Goal: Task Accomplishment & Management: Manage account settings

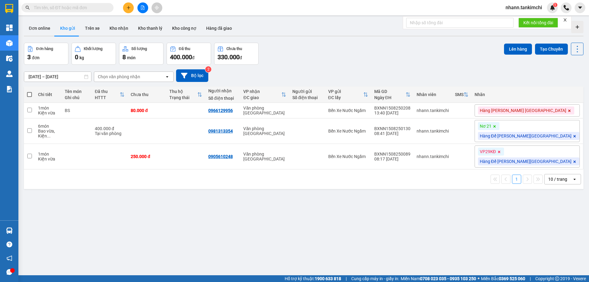
click at [63, 8] on input "text" at bounding box center [70, 7] width 72 height 7
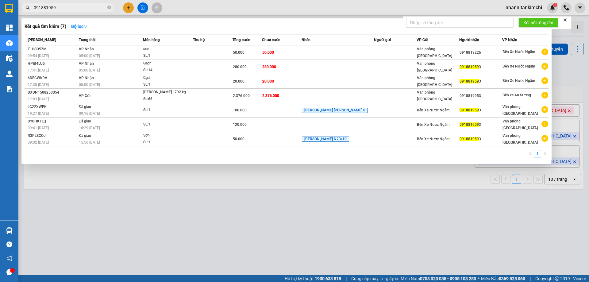
type input "0918819593"
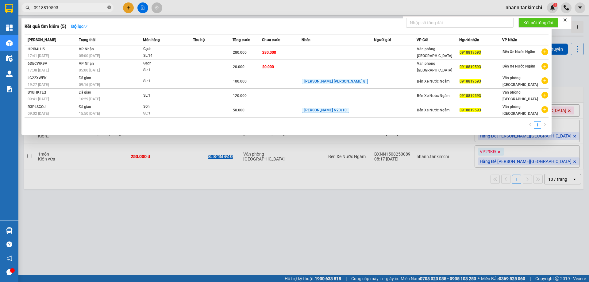
click at [110, 8] on icon "close-circle" at bounding box center [109, 8] width 4 height 4
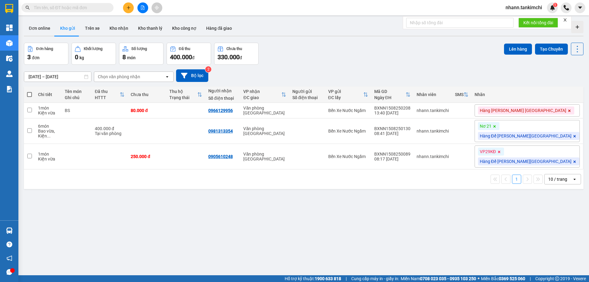
click at [125, 74] on div "Chọn văn phòng nhận" at bounding box center [119, 77] width 42 height 6
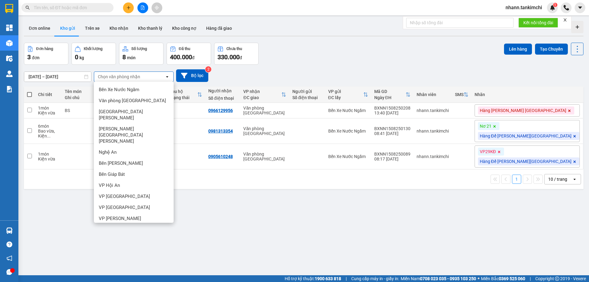
click at [125, 226] on span "Bến xe An Sương" at bounding box center [116, 229] width 35 height 6
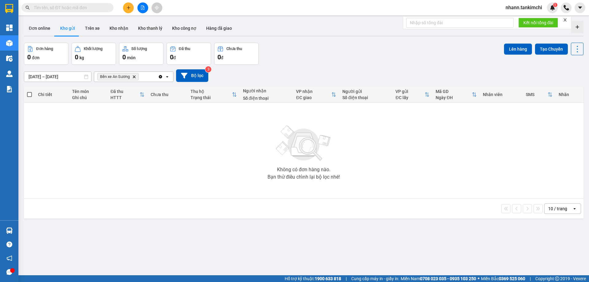
click at [135, 76] on icon "Delete" at bounding box center [134, 77] width 4 height 4
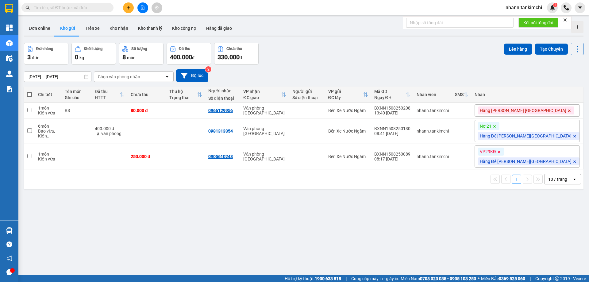
click at [56, 8] on input "text" at bounding box center [70, 7] width 72 height 7
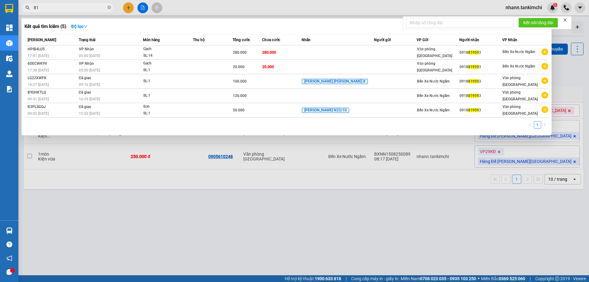
type input "8"
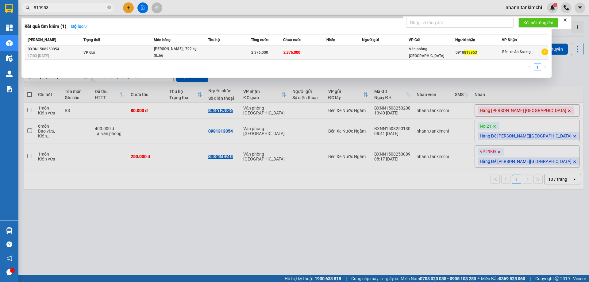
type input "819953"
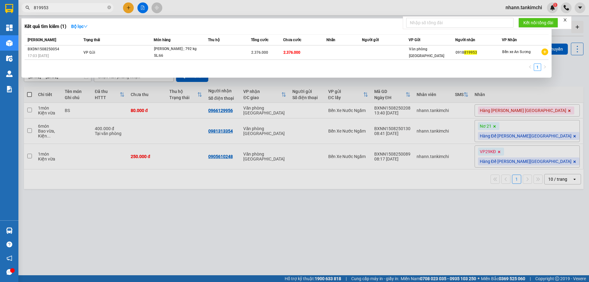
click at [198, 52] on div "SL: 66" at bounding box center [177, 55] width 46 height 7
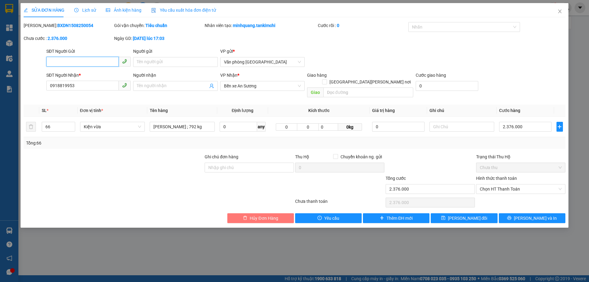
type input "0918819953"
type input "2.376.000"
click at [255, 215] on span "Hủy Đơn Hàng" at bounding box center [264, 218] width 28 height 7
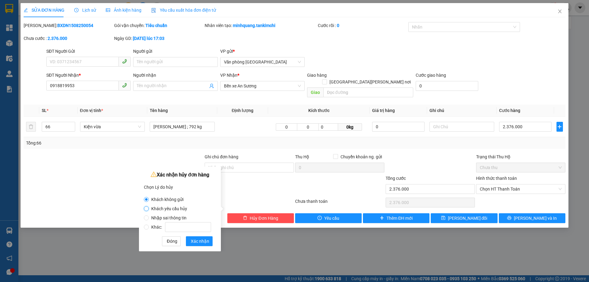
click at [148, 208] on input "Khách yêu cầu hủy" at bounding box center [146, 208] width 5 height 5
radio input "true"
radio input "false"
click at [204, 243] on span "Xác nhận" at bounding box center [200, 241] width 18 height 7
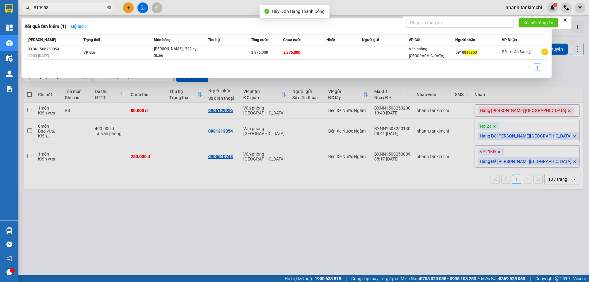
click at [108, 7] on icon "close-circle" at bounding box center [109, 8] width 4 height 4
